Goal: Contribute content: Add original content to the website for others to see

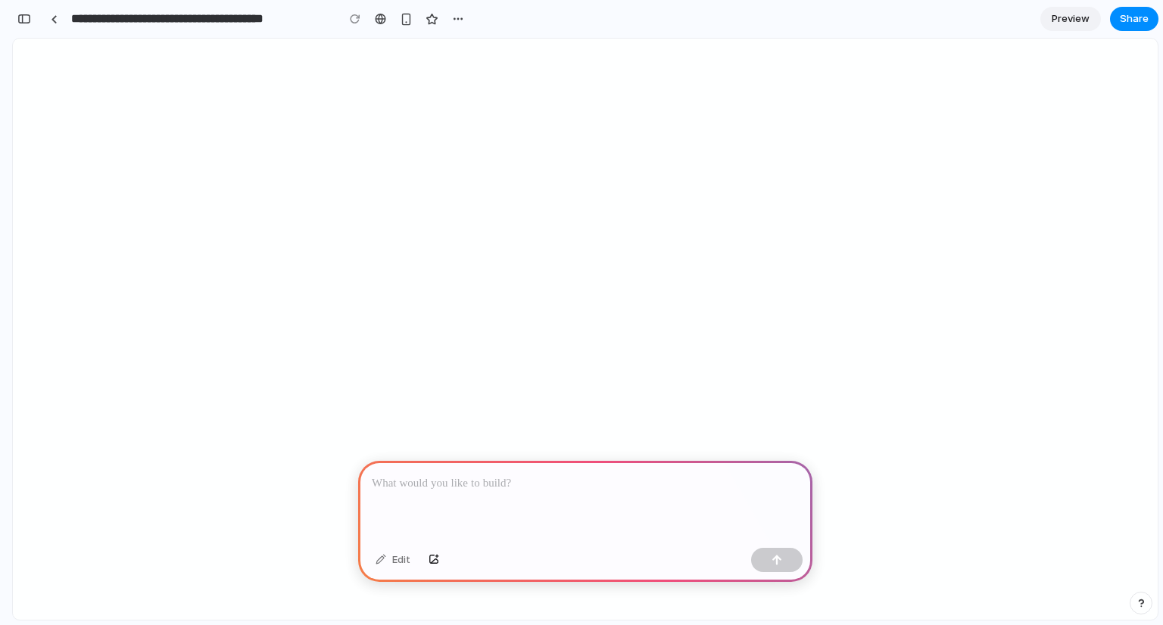
click at [666, 493] on div at bounding box center [585, 501] width 454 height 81
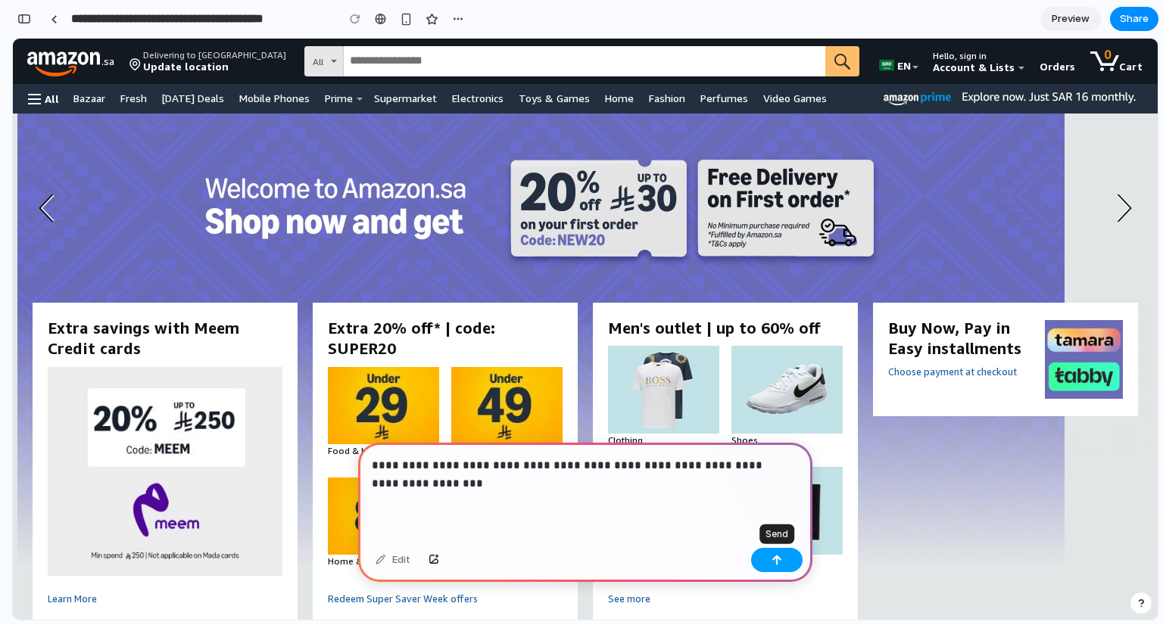
click at [790, 561] on button "button" at bounding box center [776, 560] width 51 height 24
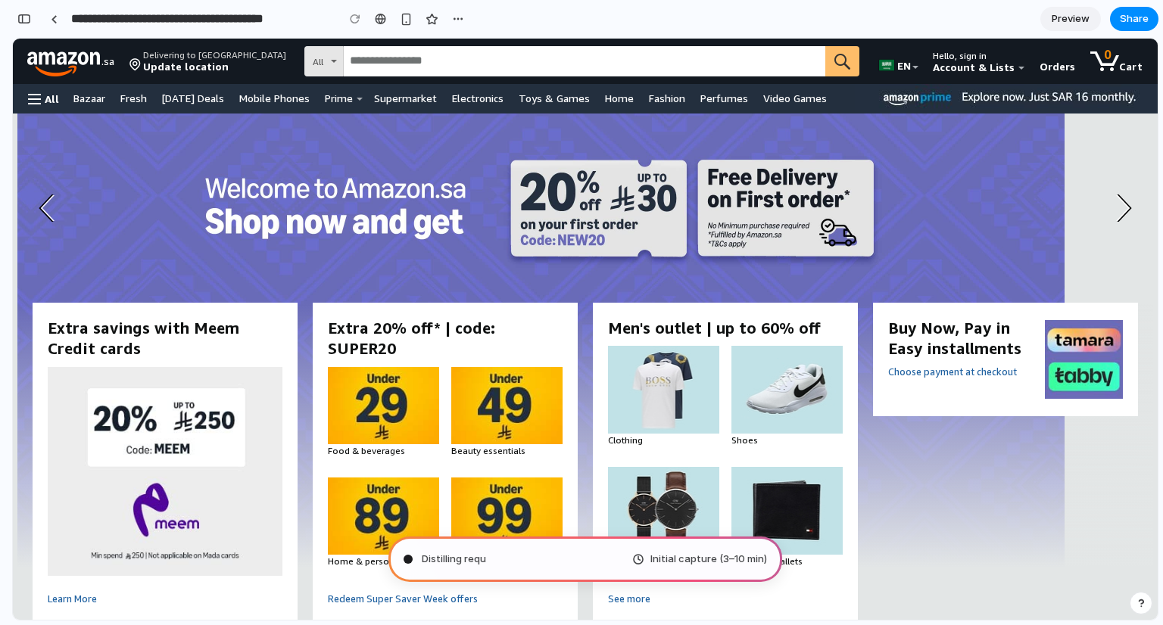
type input "**********"
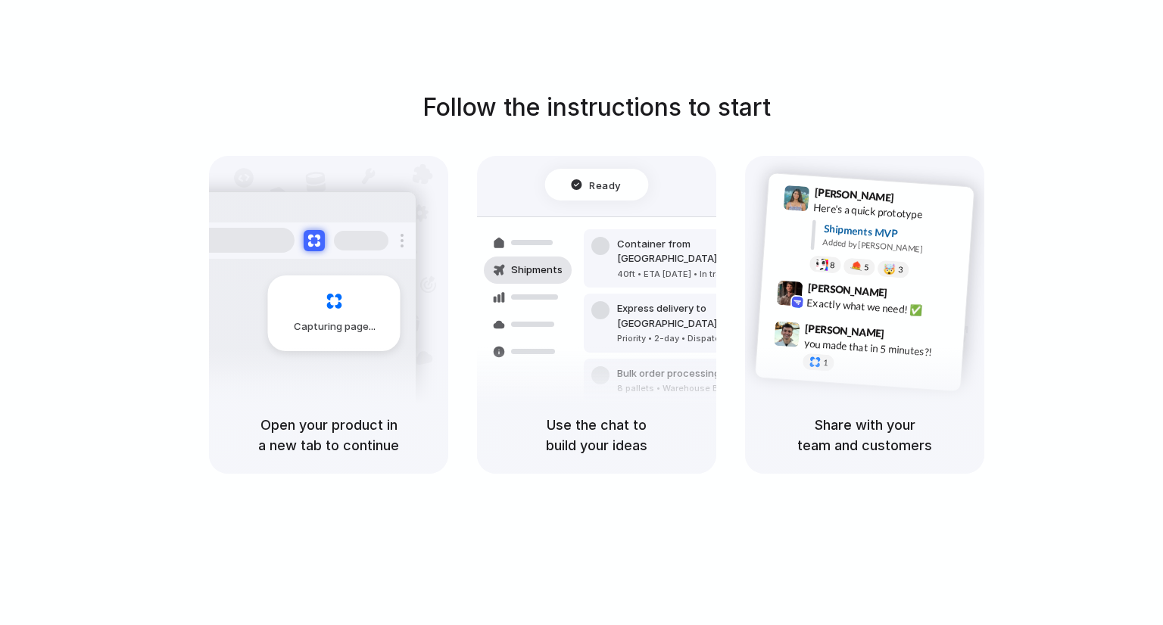
click at [1079, 248] on div "Follow the instructions to start Capturing page Open your product in a new tab …" at bounding box center [596, 281] width 1163 height 384
